Goal: Find contact information: Find contact information

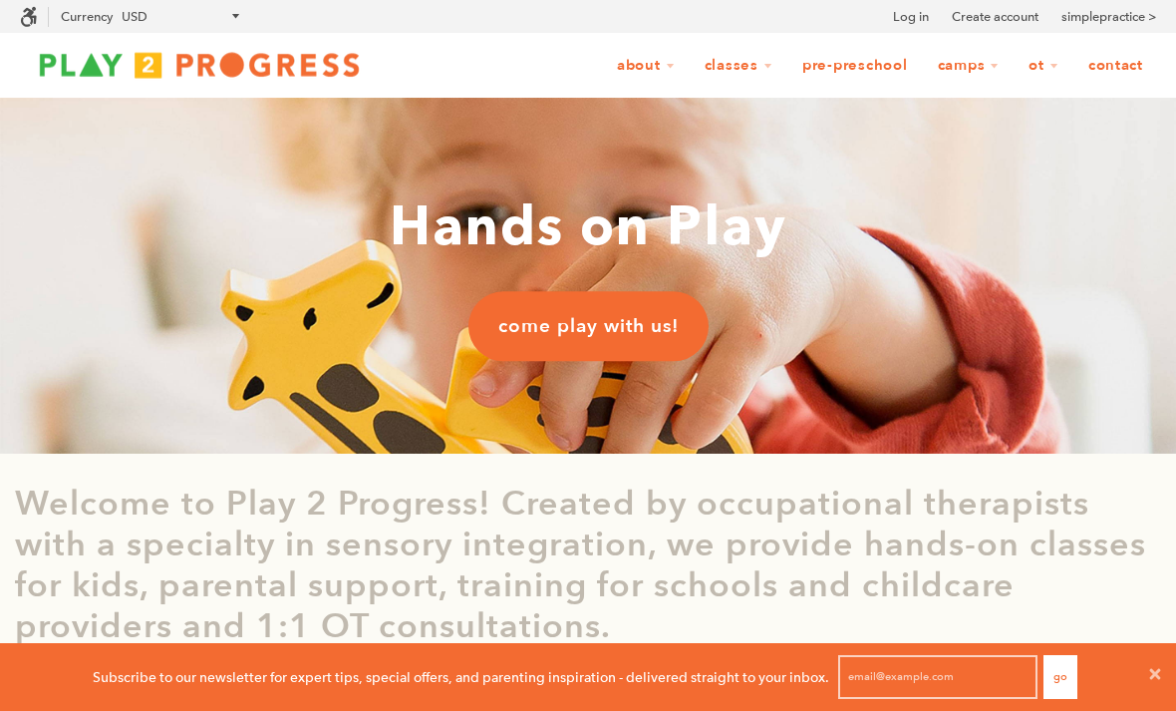
scroll to position [1, 1]
click at [1108, 60] on link "Contact" at bounding box center [1116, 66] width 81 height 38
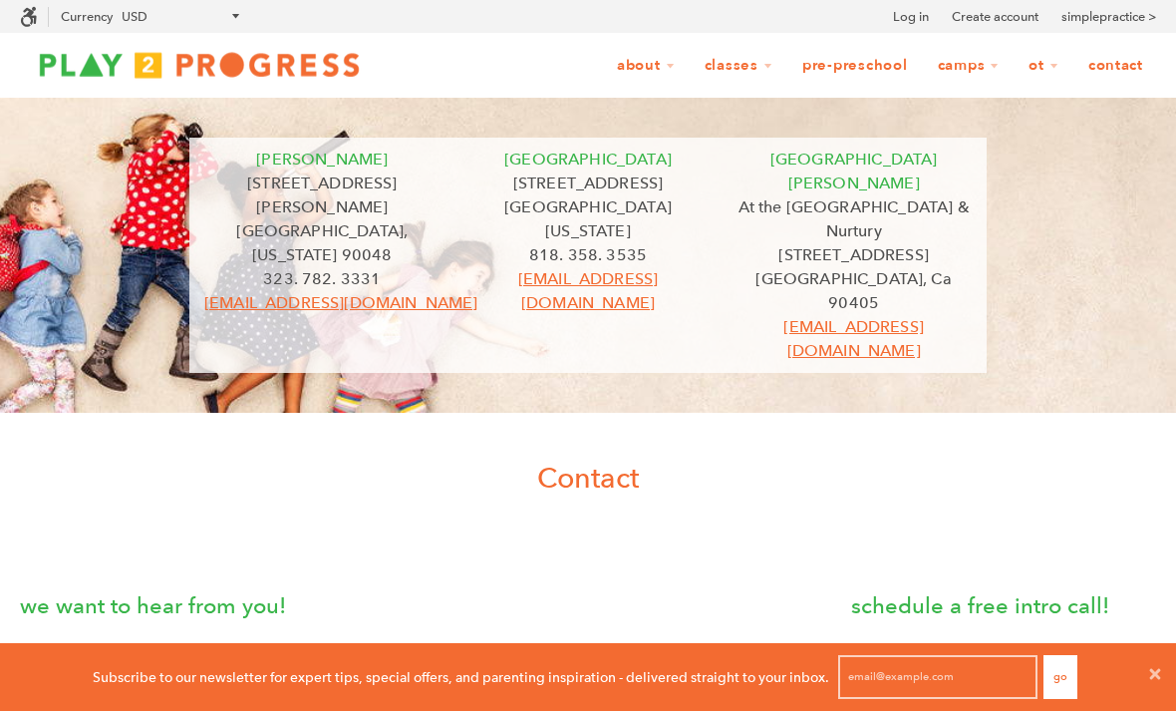
scroll to position [1, 1]
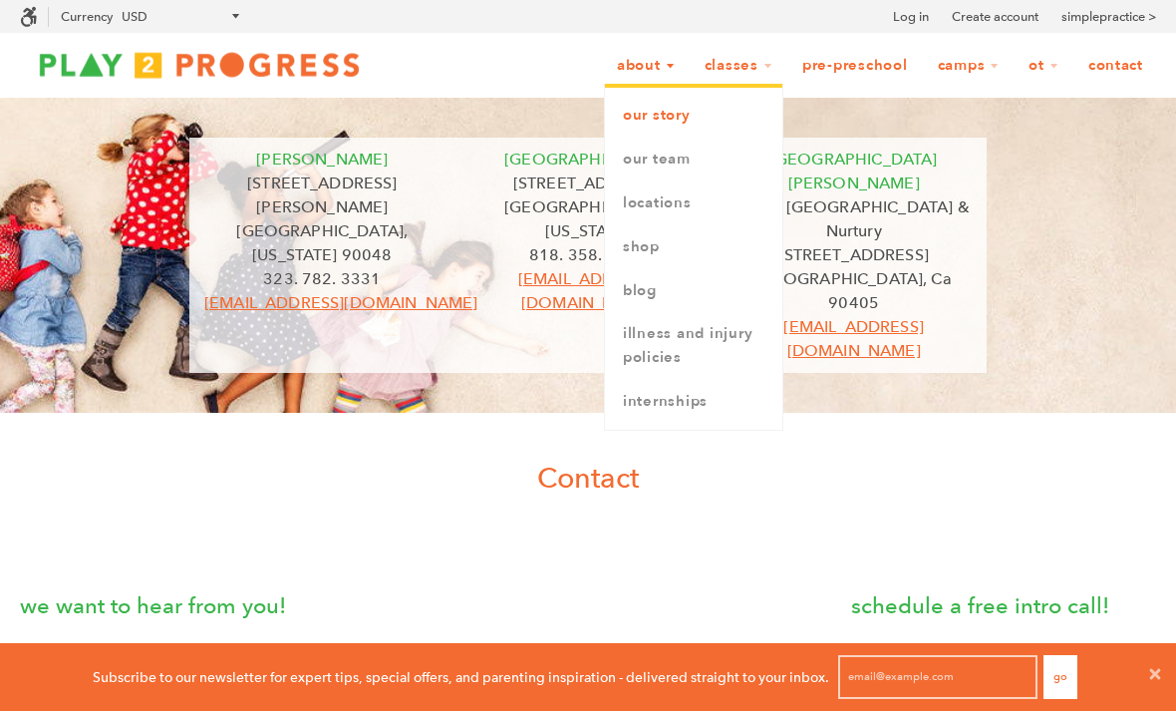
click at [625, 122] on link "Our Story" at bounding box center [693, 116] width 177 height 44
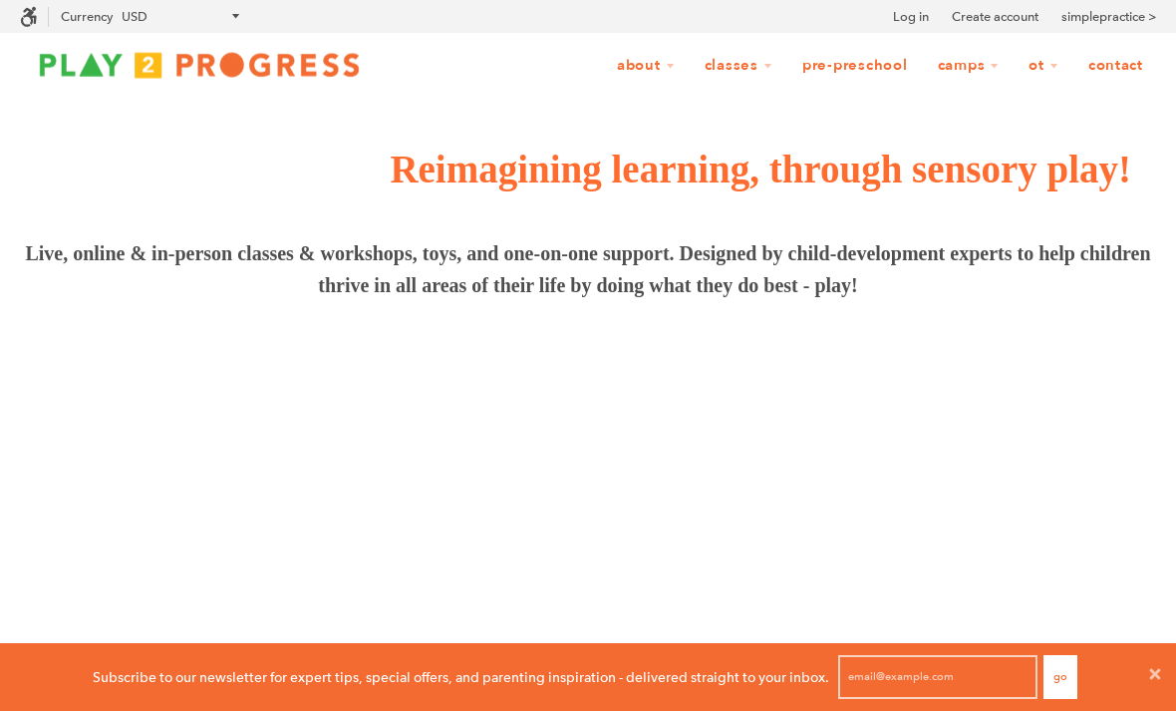
click at [1126, 71] on link "Contact" at bounding box center [1116, 66] width 81 height 38
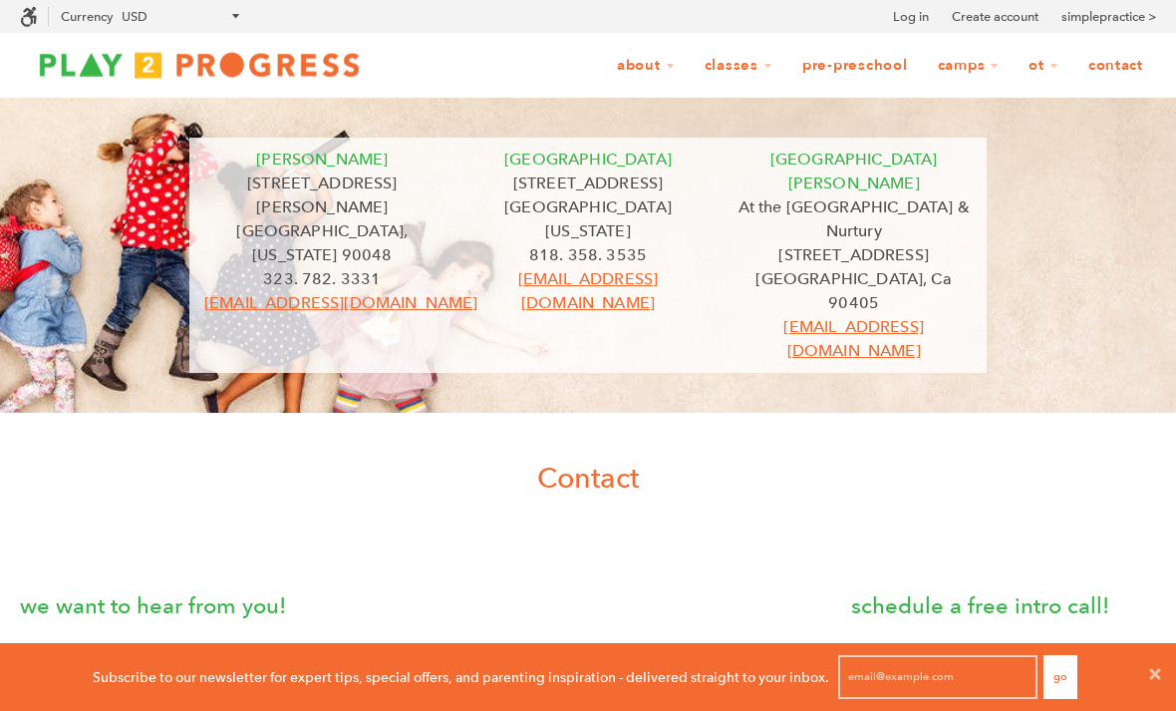
scroll to position [1, 1]
